Goal: Navigation & Orientation: Find specific page/section

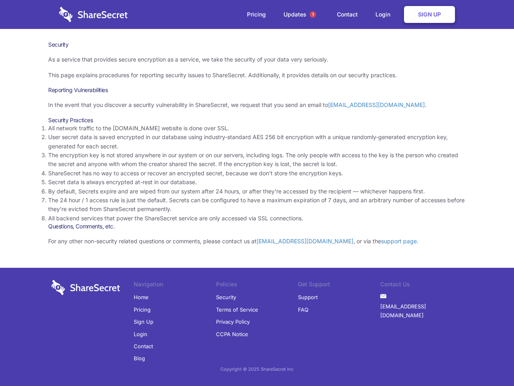
click at [257, 193] on li "By default, Secrets expire and are wiped from our system after 24 hours, or aft…" at bounding box center [257, 191] width 418 height 9
click at [313, 14] on span "1" at bounding box center [313, 14] width 6 height 6
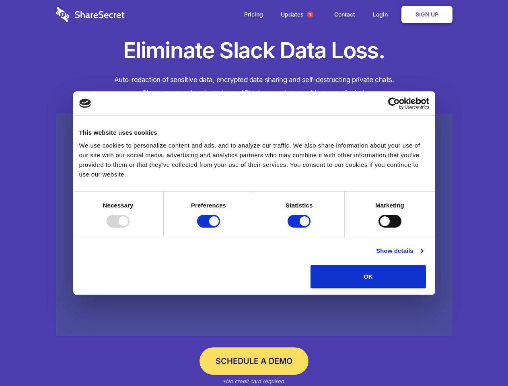
click at [129, 227] on div at bounding box center [118, 221] width 23 height 13
click at [220, 227] on input "Preferences" at bounding box center [208, 221] width 23 height 13
checkbox input "false"
click at [300, 227] on input "Statistics" at bounding box center [298, 221] width 23 height 13
checkbox input "false"
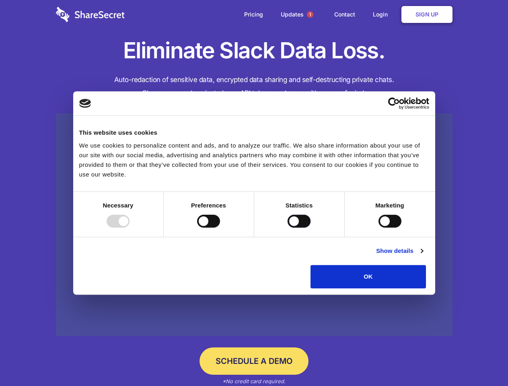
checkbox input "false"
click at [378, 227] on input "Marketing" at bounding box center [389, 221] width 23 height 13
checkbox input "true"
click at [422, 256] on link "Show details" at bounding box center [399, 251] width 47 height 10
